Goal: Task Accomplishment & Management: Use online tool/utility

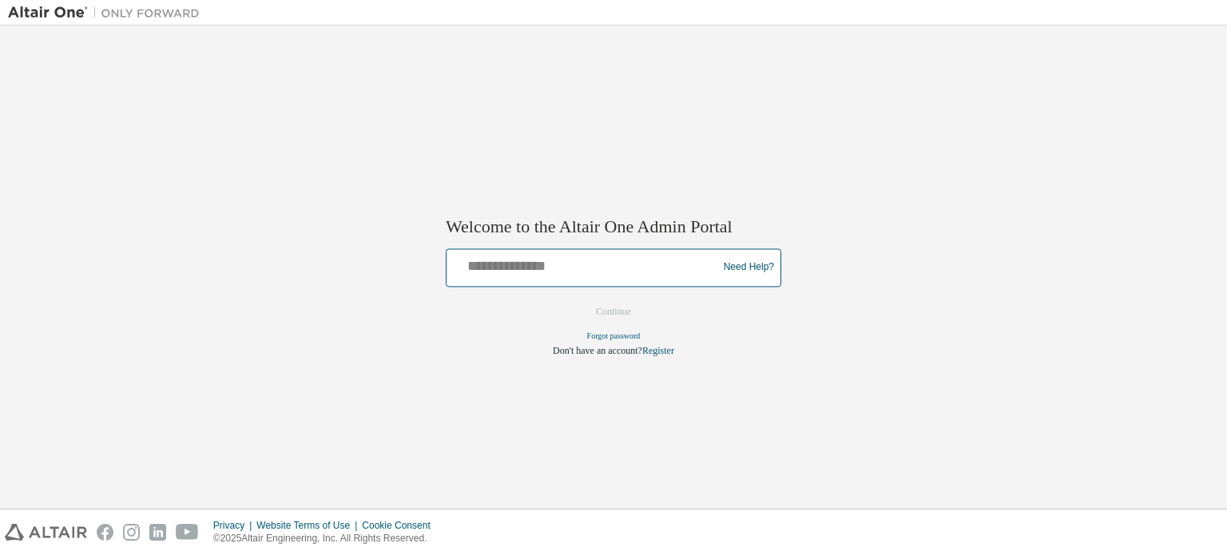
click at [590, 265] on input "text" at bounding box center [584, 264] width 263 height 23
type input "**********"
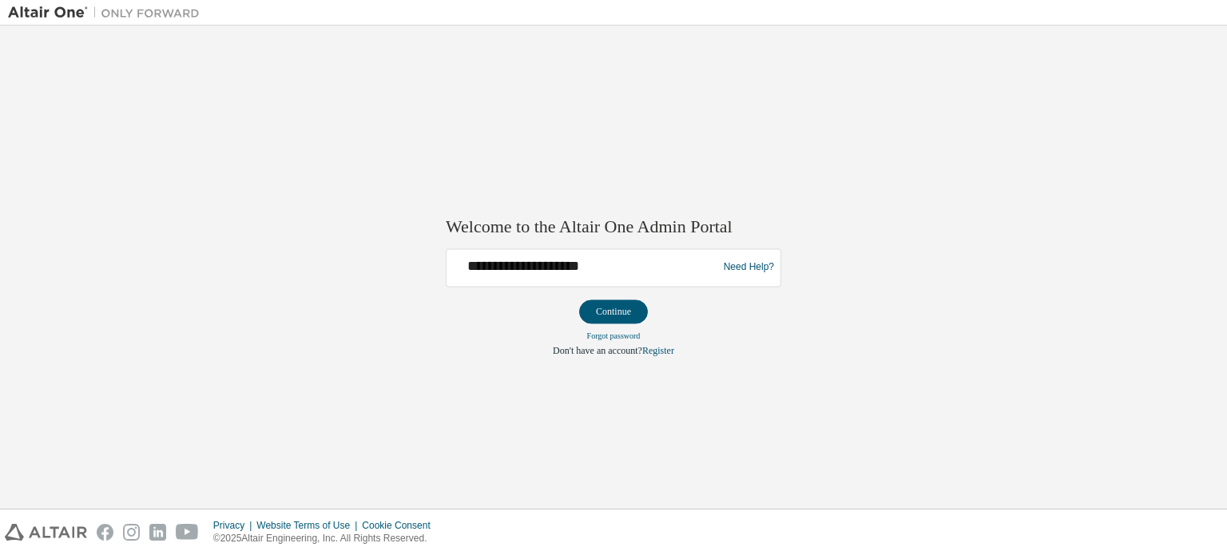
click at [611, 309] on button "Continue" at bounding box center [613, 312] width 69 height 24
click at [1014, 255] on div "**********" at bounding box center [613, 267] width 1211 height 467
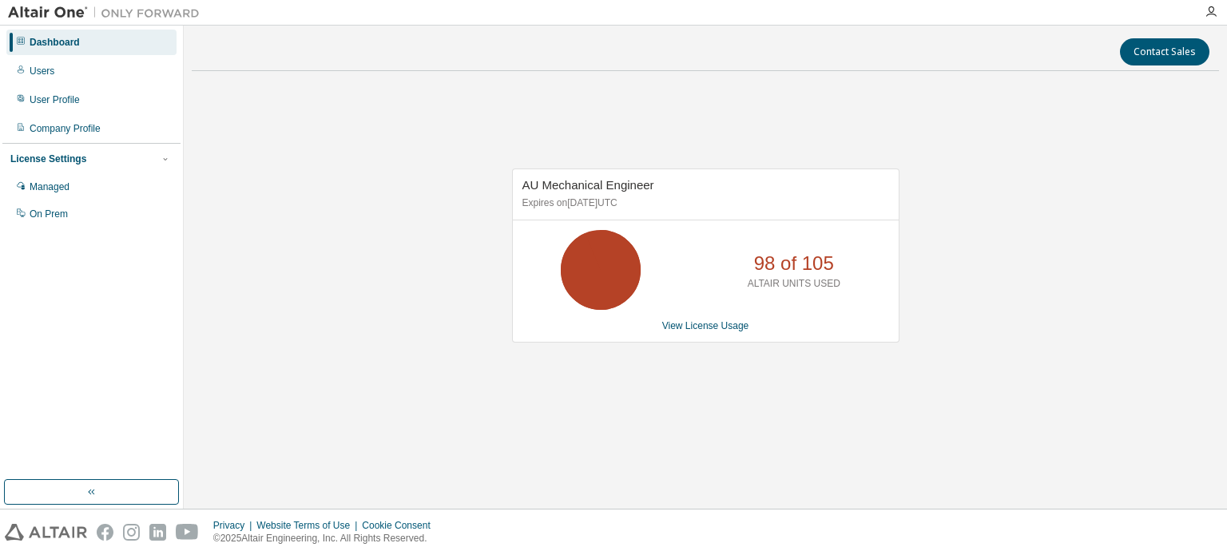
click at [77, 74] on div "Users" at bounding box center [91, 71] width 170 height 26
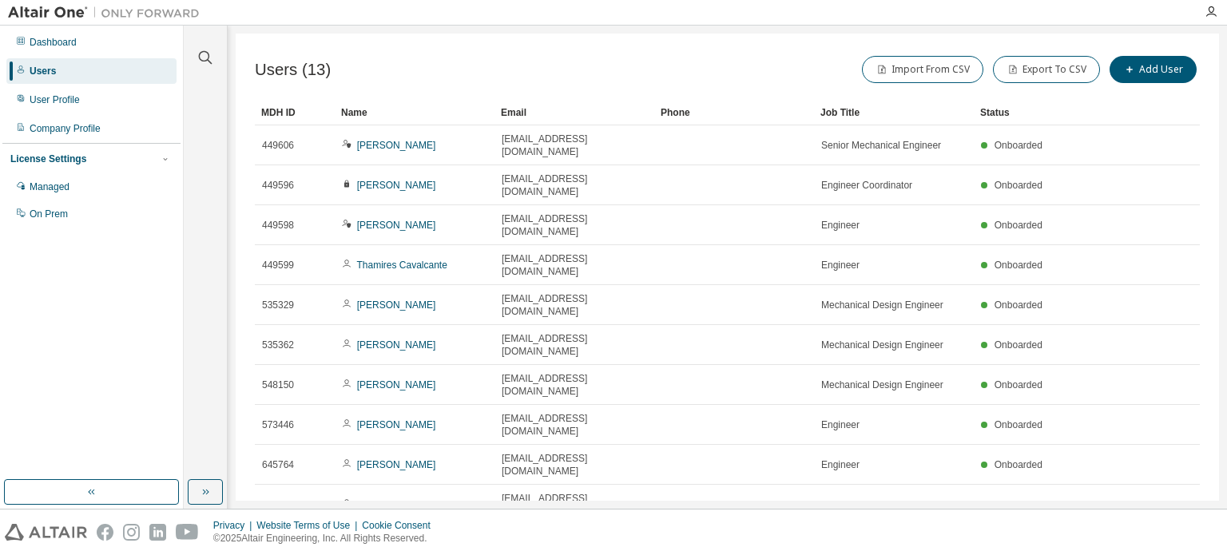
click at [67, 42] on div "Dashboard" at bounding box center [53, 42] width 47 height 13
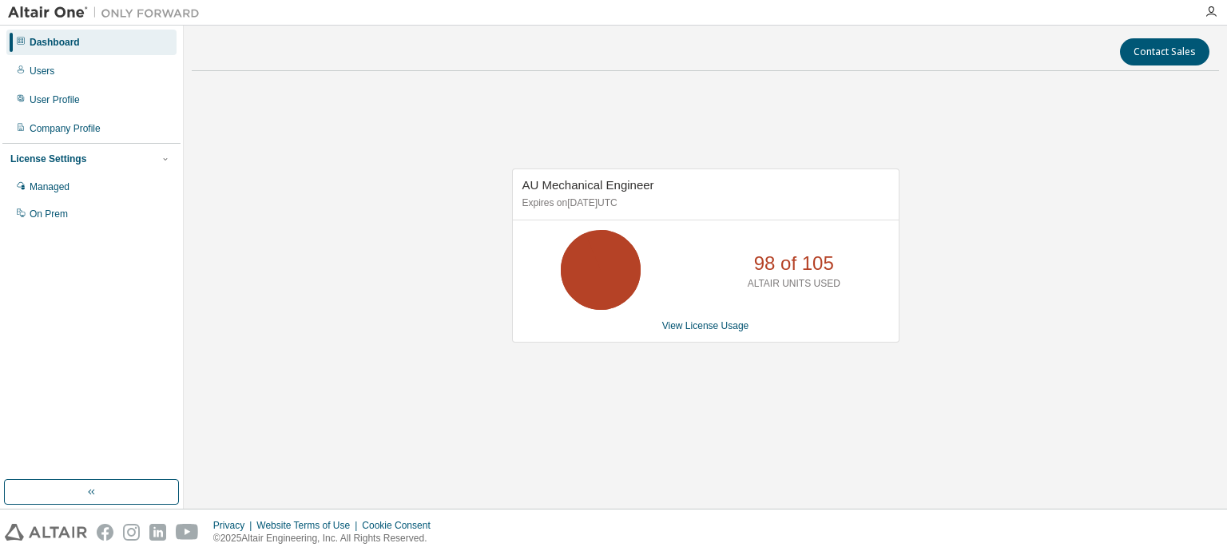
click at [697, 328] on link "View License Usage" at bounding box center [705, 325] width 87 height 11
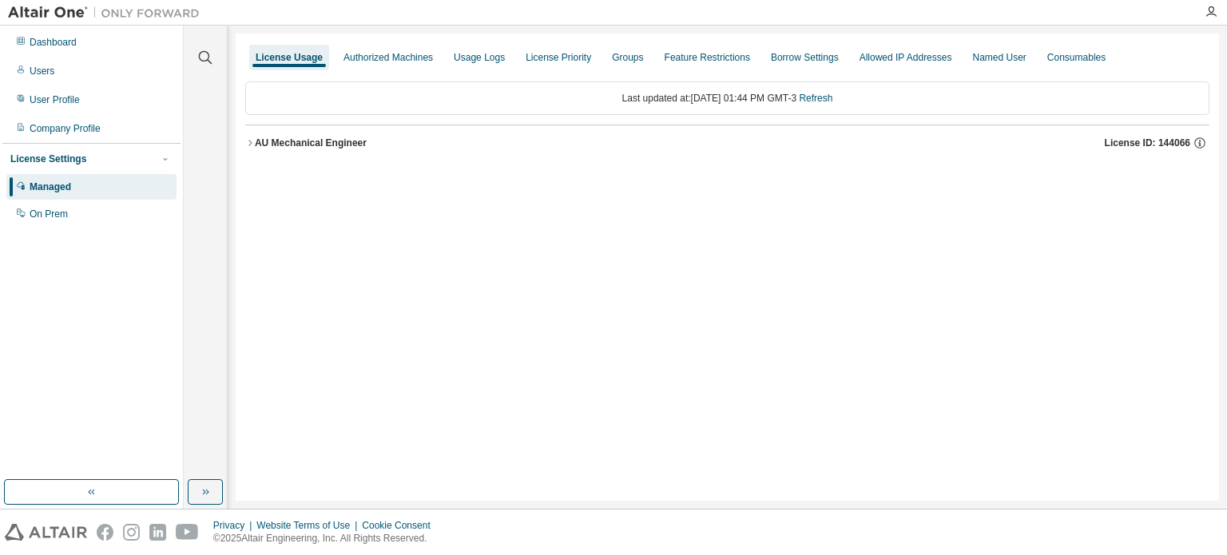
click at [248, 140] on icon "button" at bounding box center [250, 143] width 10 height 10
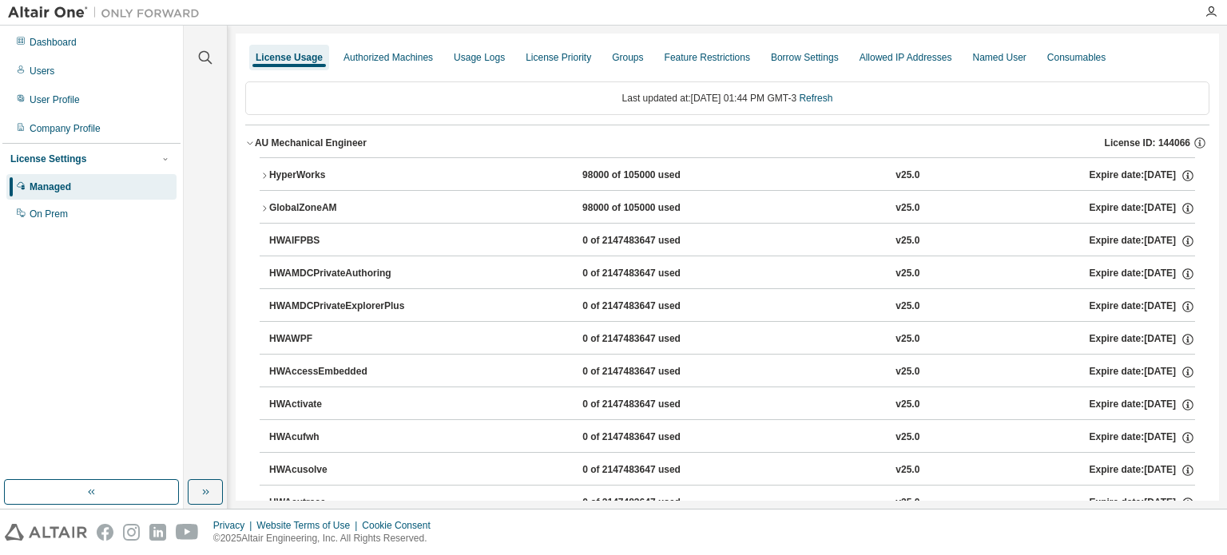
click at [262, 173] on icon "button" at bounding box center [265, 176] width 10 height 10
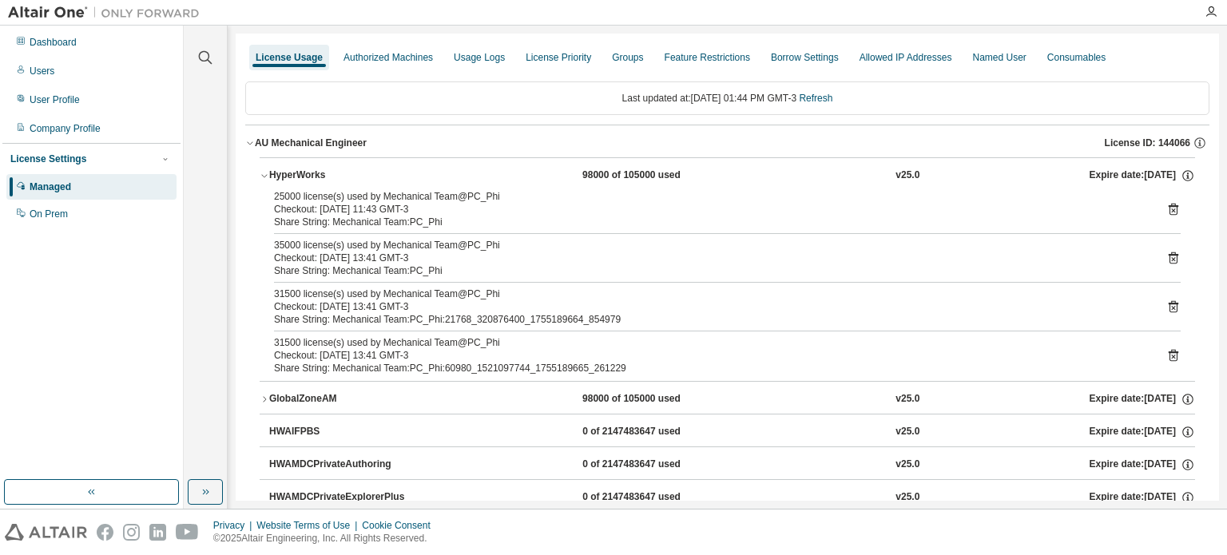
click at [833, 95] on link "Refresh" at bounding box center [816, 98] width 34 height 11
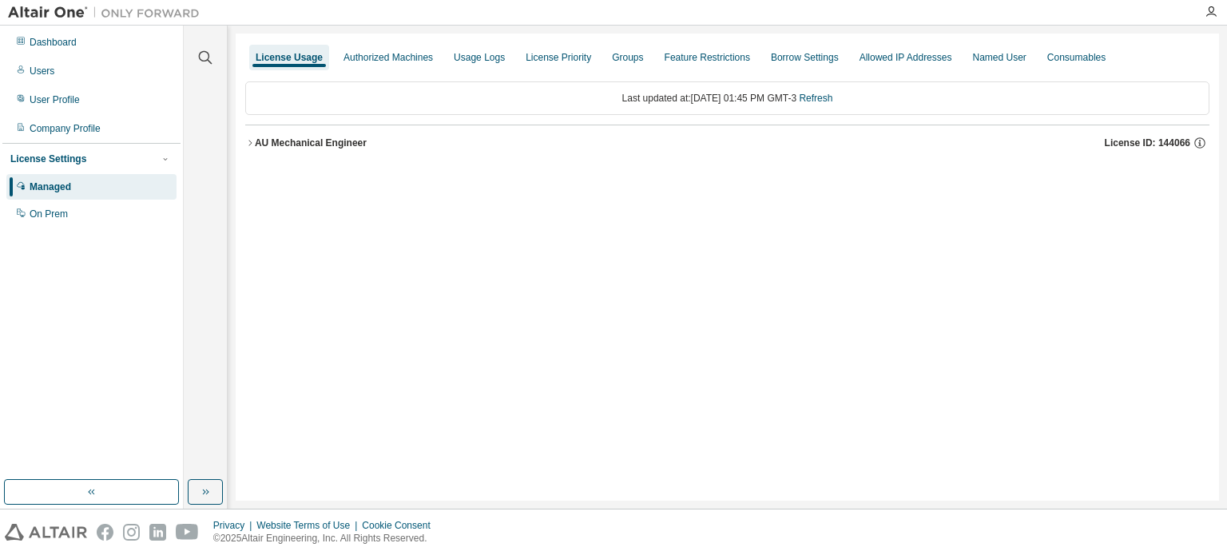
click at [251, 143] on icon "button" at bounding box center [250, 143] width 10 height 10
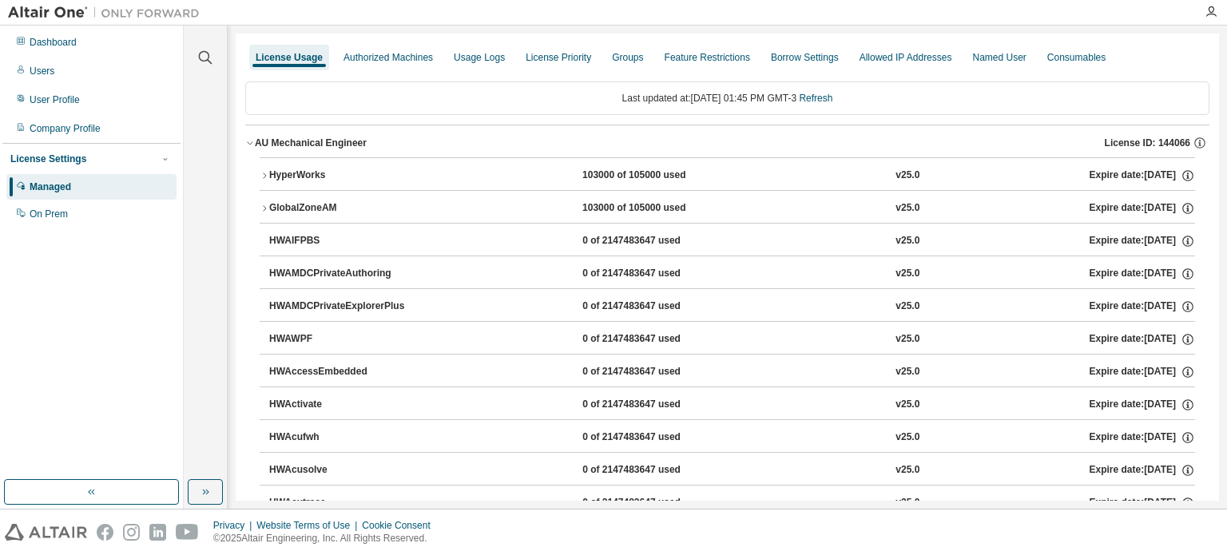
click at [263, 171] on icon "button" at bounding box center [265, 176] width 10 height 10
